Goal: Information Seeking & Learning: Learn about a topic

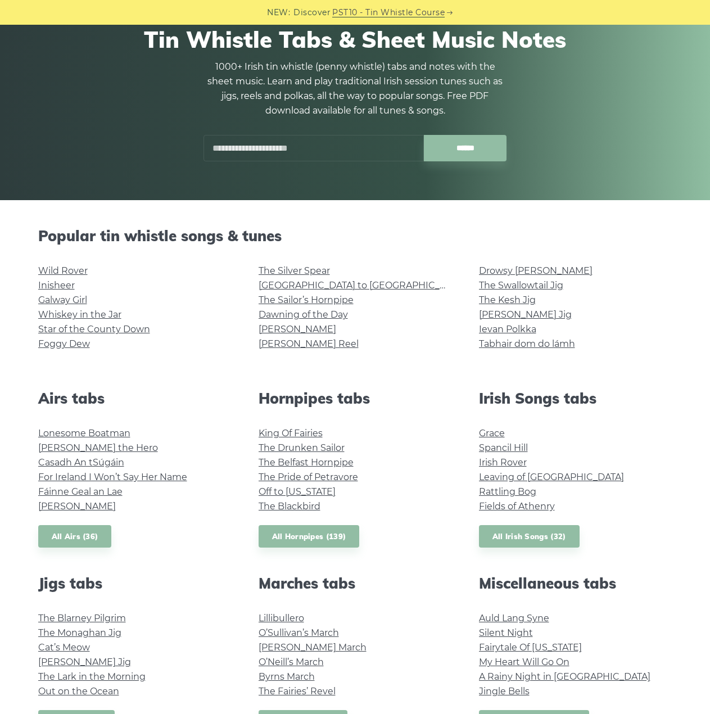
scroll to position [187, 0]
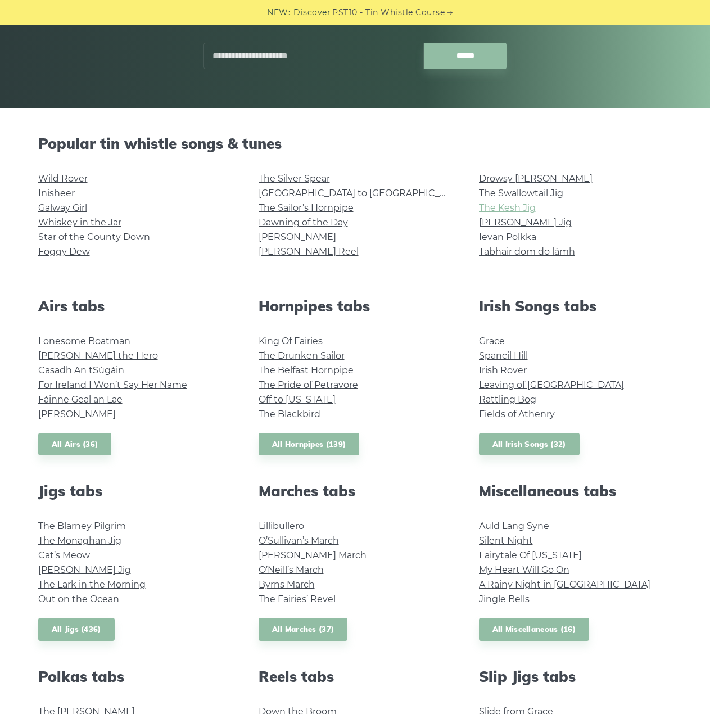
drag, startPoint x: 500, startPoint y: 196, endPoint x: 500, endPoint y: 205, distance: 9.0
